Goal: Navigation & Orientation: Find specific page/section

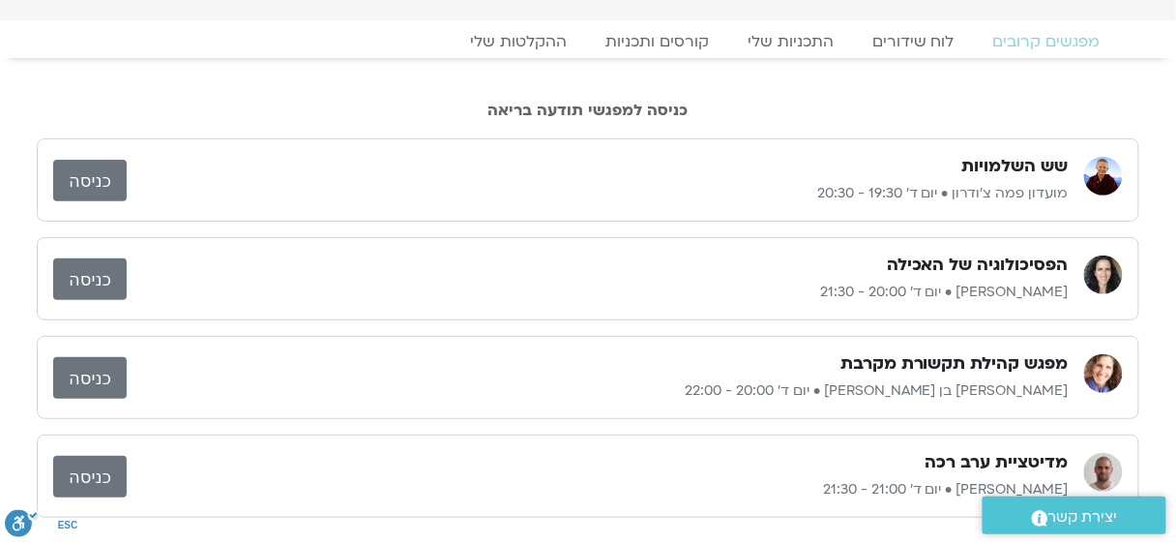
scroll to position [129, 0]
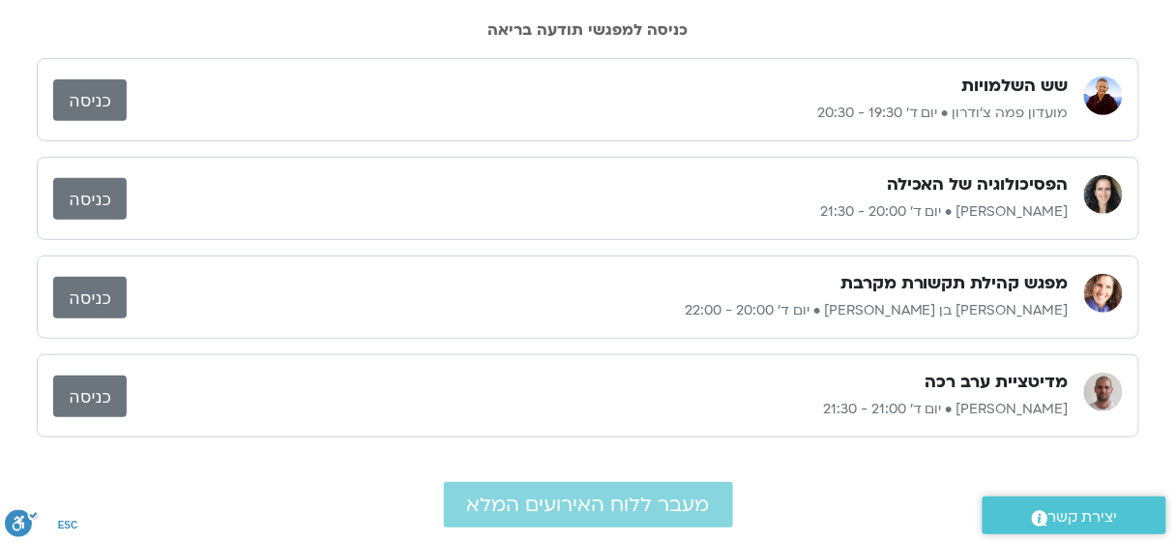
click at [103, 310] on link "כניסה" at bounding box center [90, 298] width 74 height 42
